Goal: Task Accomplishment & Management: Manage account settings

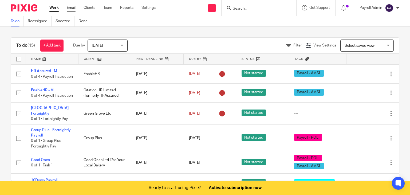
click at [70, 8] on link "Email" at bounding box center [71, 7] width 9 height 5
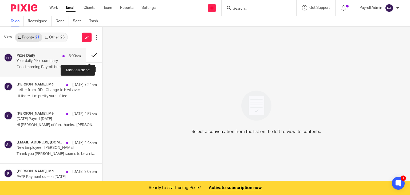
click at [90, 54] on button at bounding box center [94, 55] width 16 height 14
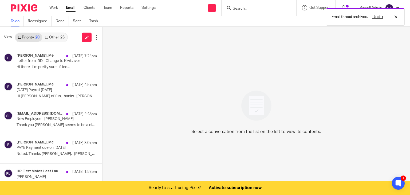
click at [48, 61] on p "Letter from IRD - Change to Kiwisaver" at bounding box center [49, 61] width 64 height 5
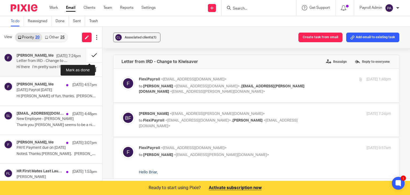
click at [88, 52] on button at bounding box center [94, 55] width 16 height 14
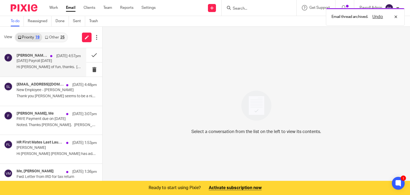
click at [29, 64] on div "Martin C, Me 13 Aug 4:57pm Thursday's Payroll 14.08.25 Hi Julie Lots of fun, th…" at bounding box center [49, 62] width 64 height 18
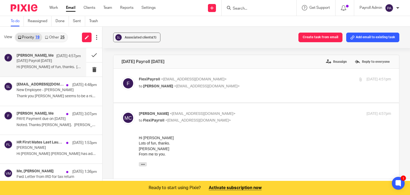
click at [51, 60] on p "Thursday's Payroll 14.08.25" at bounding box center [43, 61] width 52 height 5
click at [265, 79] on p "FlexiPayroll <admin@flexipayroll.co.nz>" at bounding box center [223, 80] width 168 height 6
checkbox input "true"
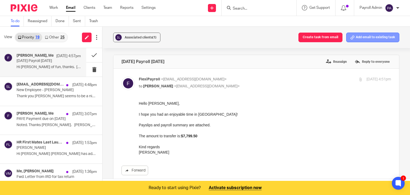
click at [366, 37] on button "Add email to existing task" at bounding box center [372, 38] width 53 height 10
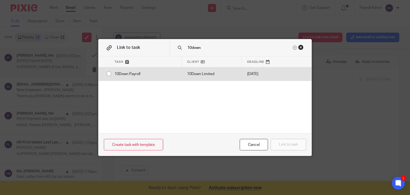
type input "10down"
click at [109, 72] on div "10Down Payroll" at bounding box center [145, 73] width 73 height 13
radio input "true"
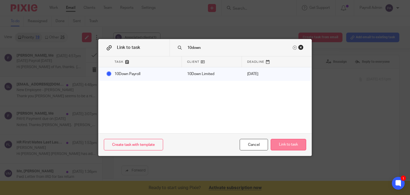
click at [282, 142] on button "Link to task" at bounding box center [289, 144] width 36 height 11
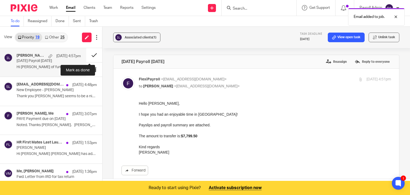
click at [89, 53] on button at bounding box center [94, 55] width 16 height 14
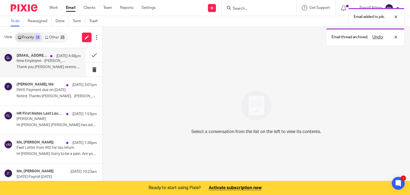
click at [41, 60] on p "New Employee - Bailey Marumaru" at bounding box center [43, 61] width 52 height 5
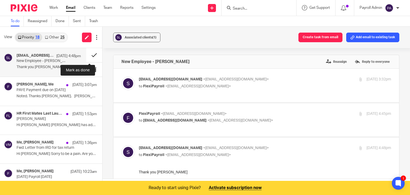
click at [89, 55] on button at bounding box center [94, 55] width 16 height 14
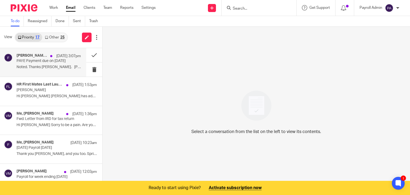
click at [44, 63] on p "PAYE Payment due on 20th August 2026" at bounding box center [43, 61] width 52 height 5
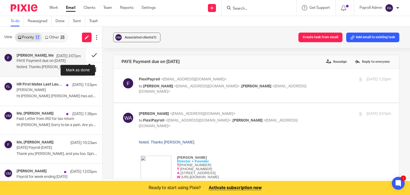
click at [90, 55] on button at bounding box center [94, 55] width 16 height 14
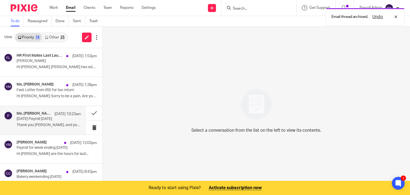
click at [33, 116] on div "Me, Will Allan 13 Aug 10:23am" at bounding box center [49, 113] width 64 height 5
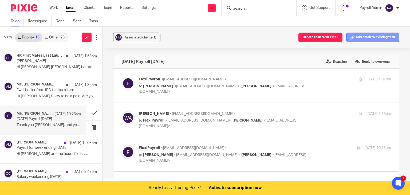
click at [365, 38] on button "Add email to existing task" at bounding box center [372, 38] width 53 height 10
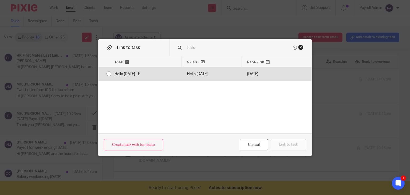
type input "hello"
click at [106, 74] on input "radio" at bounding box center [109, 74] width 10 height 10
radio input "false"
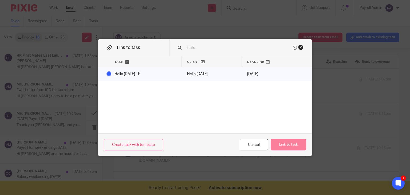
click at [287, 143] on button "Link to task" at bounding box center [289, 144] width 36 height 11
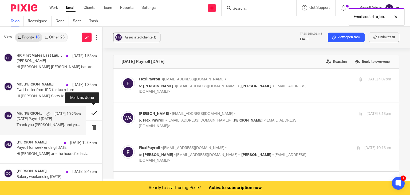
click at [93, 111] on button at bounding box center [94, 113] width 16 height 14
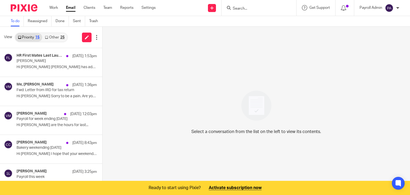
click at [60, 40] on link "Other 25" at bounding box center [54, 37] width 25 height 9
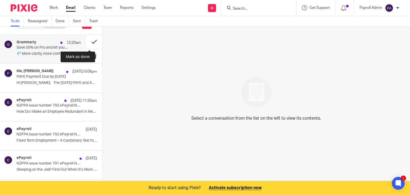
click at [87, 41] on button at bounding box center [94, 42] width 16 height 14
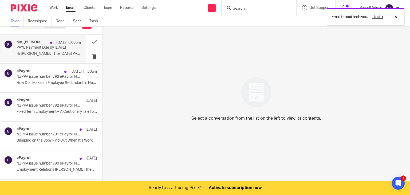
click at [38, 47] on p "PAYE Payment Due by [DATE]" at bounding box center [43, 47] width 52 height 5
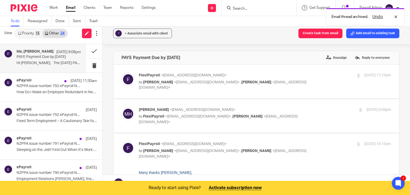
scroll to position [0, 0]
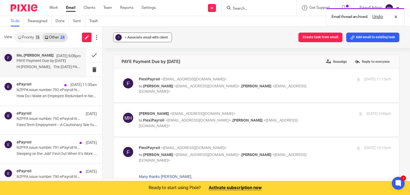
click at [148, 36] on span "+ Associate email with client" at bounding box center [146, 37] width 43 height 3
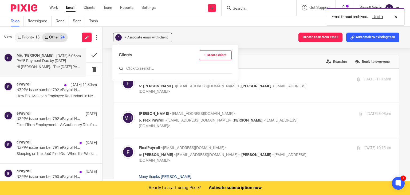
click at [145, 66] on input "text" at bounding box center [175, 68] width 113 height 5
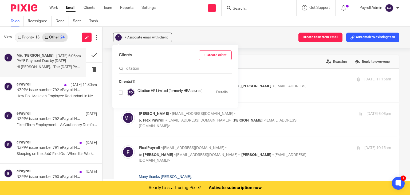
type input "citation"
click at [121, 91] on input "checkbox" at bounding box center [121, 92] width 4 height 4
checkbox input "true"
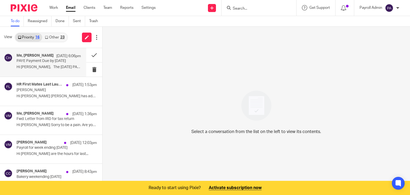
click at [44, 59] on p "PAYE Payment Due by [DATE]" at bounding box center [43, 61] width 52 height 5
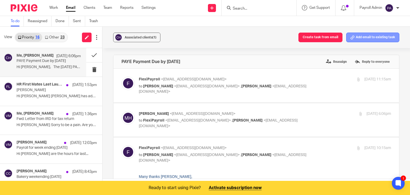
click at [371, 38] on button "Add email to existing task" at bounding box center [372, 38] width 53 height 10
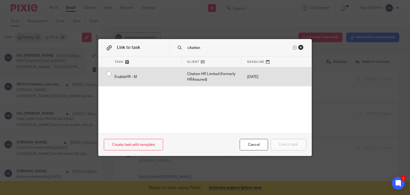
type input "citation"
click at [109, 74] on div "EnableHR - M" at bounding box center [145, 76] width 73 height 19
radio input "true"
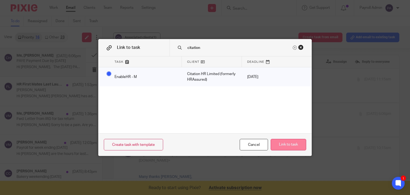
click at [287, 143] on button "Link to task" at bounding box center [289, 144] width 36 height 11
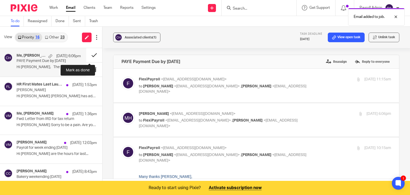
click at [90, 53] on button at bounding box center [94, 55] width 16 height 14
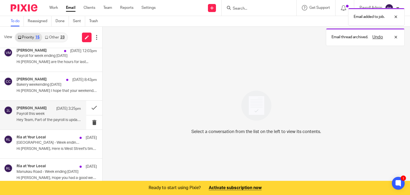
scroll to position [80, 0]
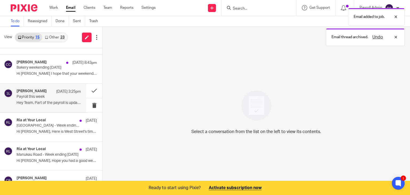
click at [38, 99] on div "Aleksandr Shchepetkin 11 Aug 3:25pm Payroll this week Hey Team, Part of the pay…" at bounding box center [49, 98] width 64 height 18
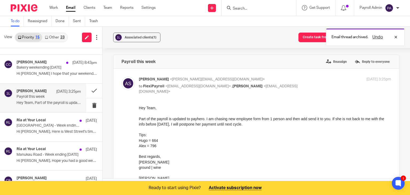
scroll to position [0, 0]
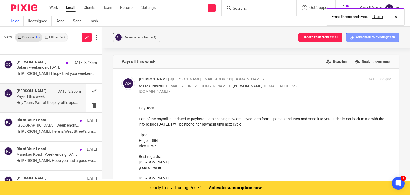
click at [377, 41] on button "Add email to existing task" at bounding box center [372, 38] width 53 height 10
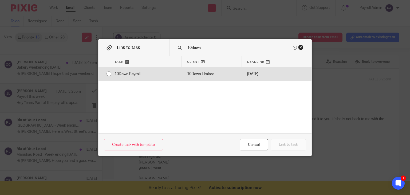
type input "10down"
click at [109, 73] on div "10Down Payroll" at bounding box center [145, 73] width 73 height 13
radio input "true"
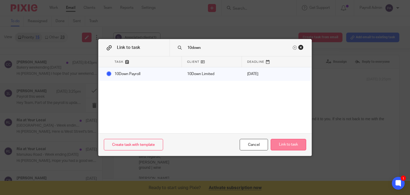
click at [291, 147] on button "Link to task" at bounding box center [289, 144] width 36 height 11
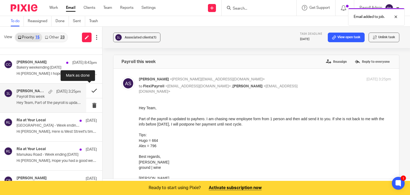
click at [90, 89] on button at bounding box center [94, 91] width 16 height 14
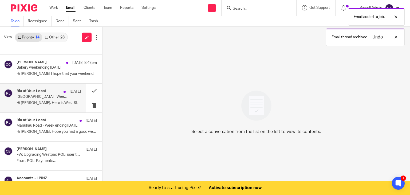
click at [36, 96] on p "[GEOGRAPHIC_DATA] - Week ending [DATE]" at bounding box center [43, 96] width 52 height 5
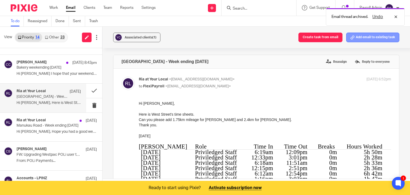
click at [357, 40] on button "Add email to existing task" at bounding box center [372, 38] width 53 height 10
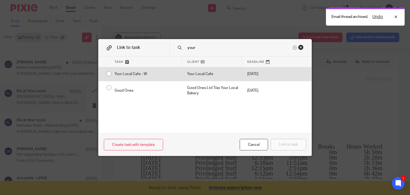
type input "your"
click at [106, 73] on input "radio" at bounding box center [109, 74] width 10 height 10
radio input "false"
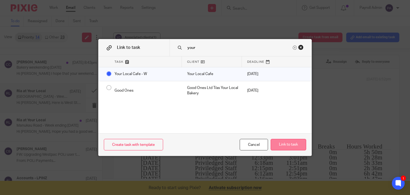
click at [281, 143] on button "Link to task" at bounding box center [289, 144] width 36 height 11
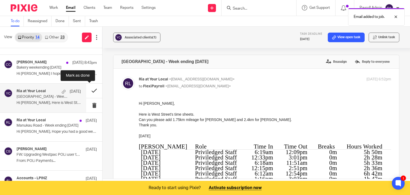
click at [92, 88] on button at bounding box center [94, 91] width 16 height 14
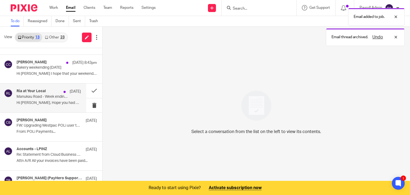
click at [48, 94] on div "Ria at Your Local 10 Aug" at bounding box center [49, 91] width 64 height 5
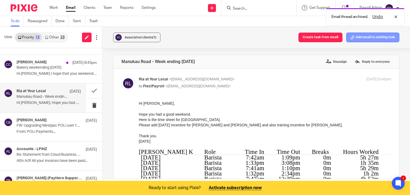
click at [367, 36] on button "Add email to existing task" at bounding box center [372, 38] width 53 height 10
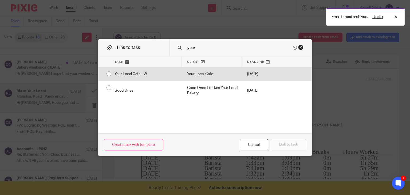
type input "your"
click at [106, 73] on input "radio" at bounding box center [109, 74] width 10 height 10
radio input "false"
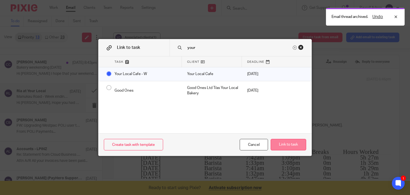
click at [281, 147] on button "Link to task" at bounding box center [289, 144] width 36 height 11
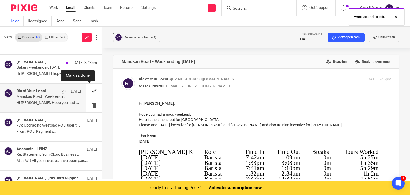
click at [88, 89] on button at bounding box center [94, 91] width 16 height 14
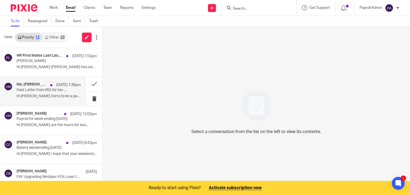
click at [48, 94] on p "Hi [PERSON_NAME] Sorry to be a pain. Are you..." at bounding box center [49, 96] width 64 height 5
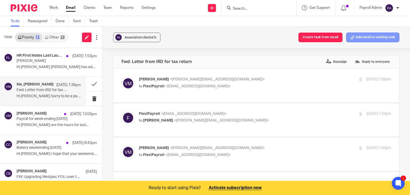
click at [360, 36] on button "Add email to existing task" at bounding box center [372, 38] width 53 height 10
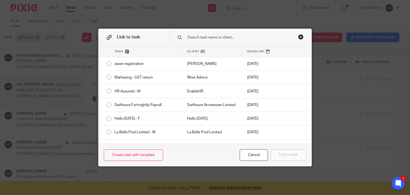
click at [298, 36] on div "Close this dialog window" at bounding box center [300, 36] width 5 height 5
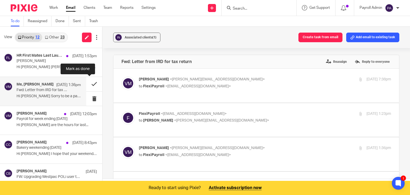
click at [89, 83] on button at bounding box center [94, 84] width 16 height 14
